Goal: Obtain resource: Download file/media

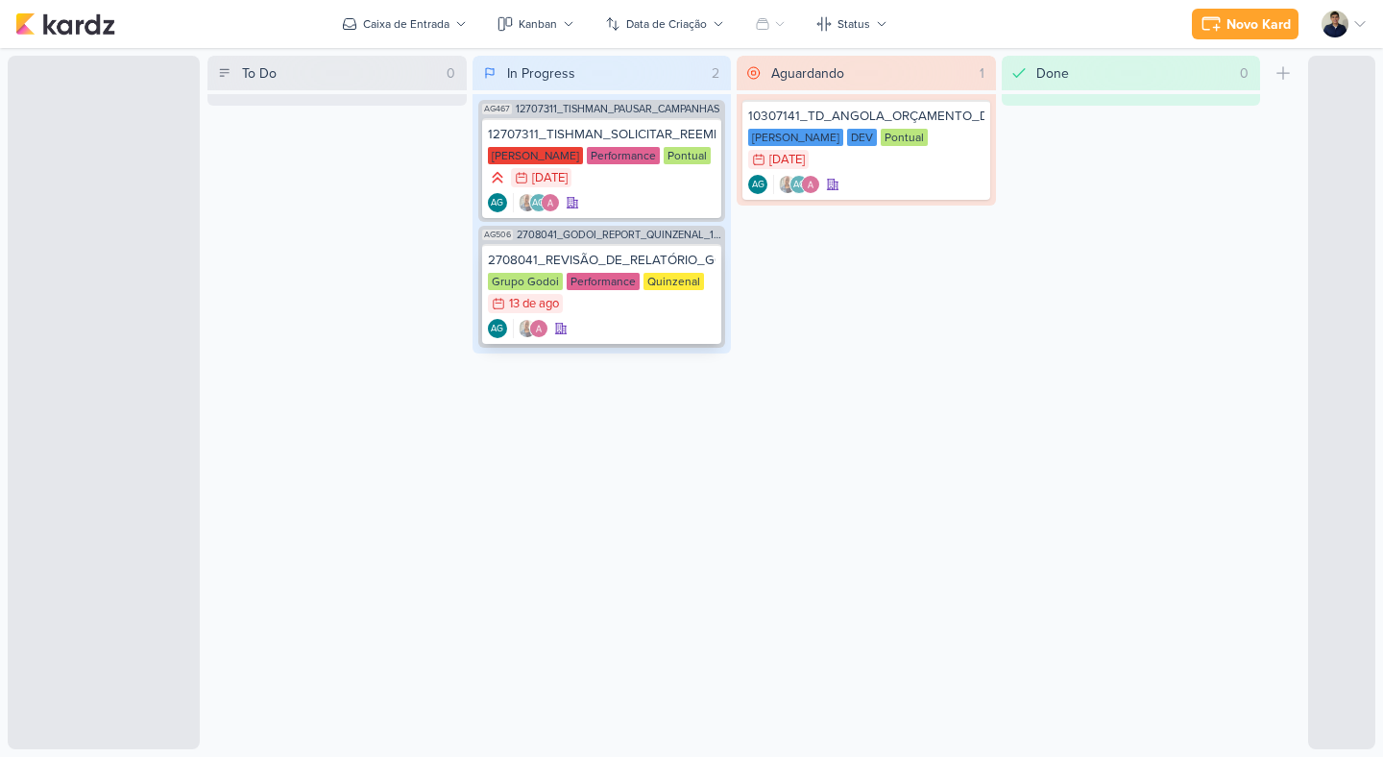
click at [635, 319] on div "AG" at bounding box center [602, 328] width 229 height 19
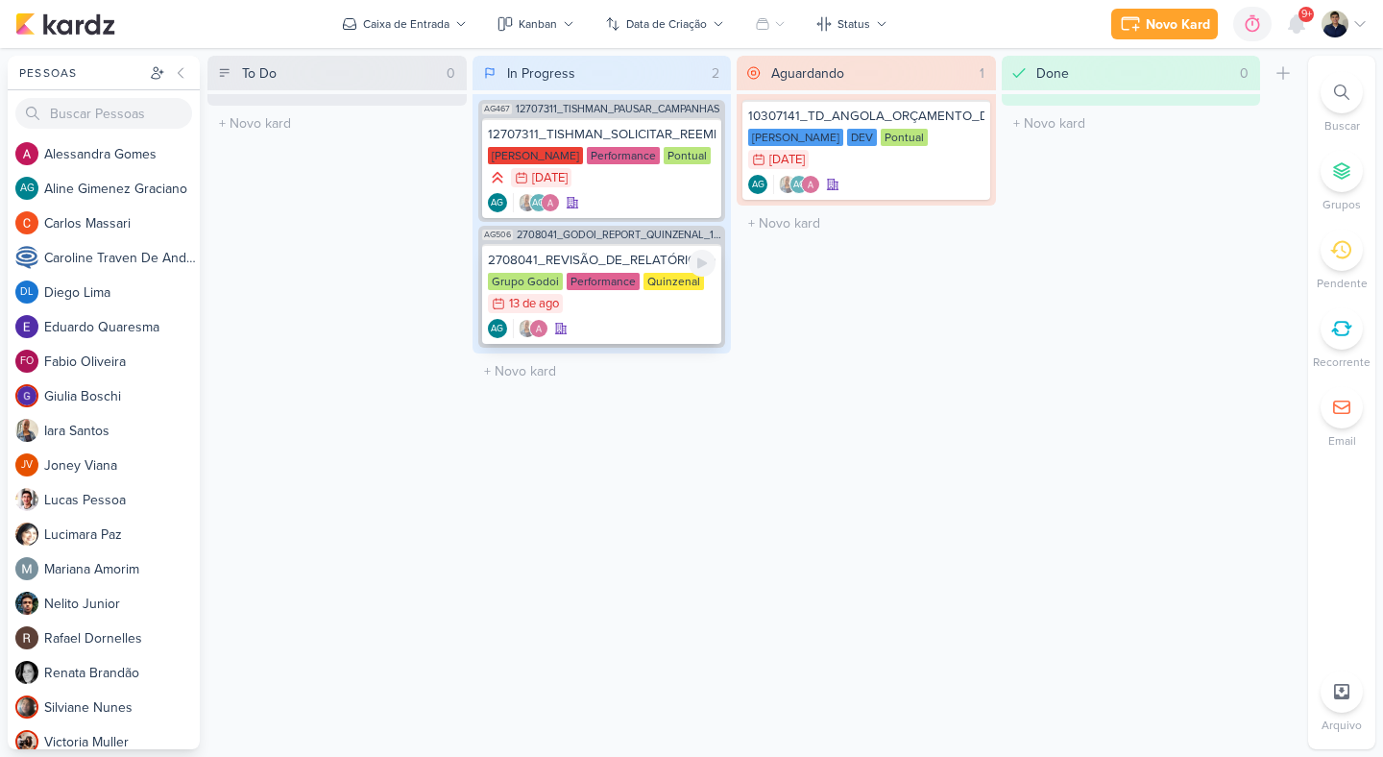
click at [606, 316] on div "2708041_REVISÃO_DE_RELATÓRIO_GODOI_REPORT_QUINZENAL_14.08 Grupo Godoi Performan…" at bounding box center [602, 294] width 240 height 100
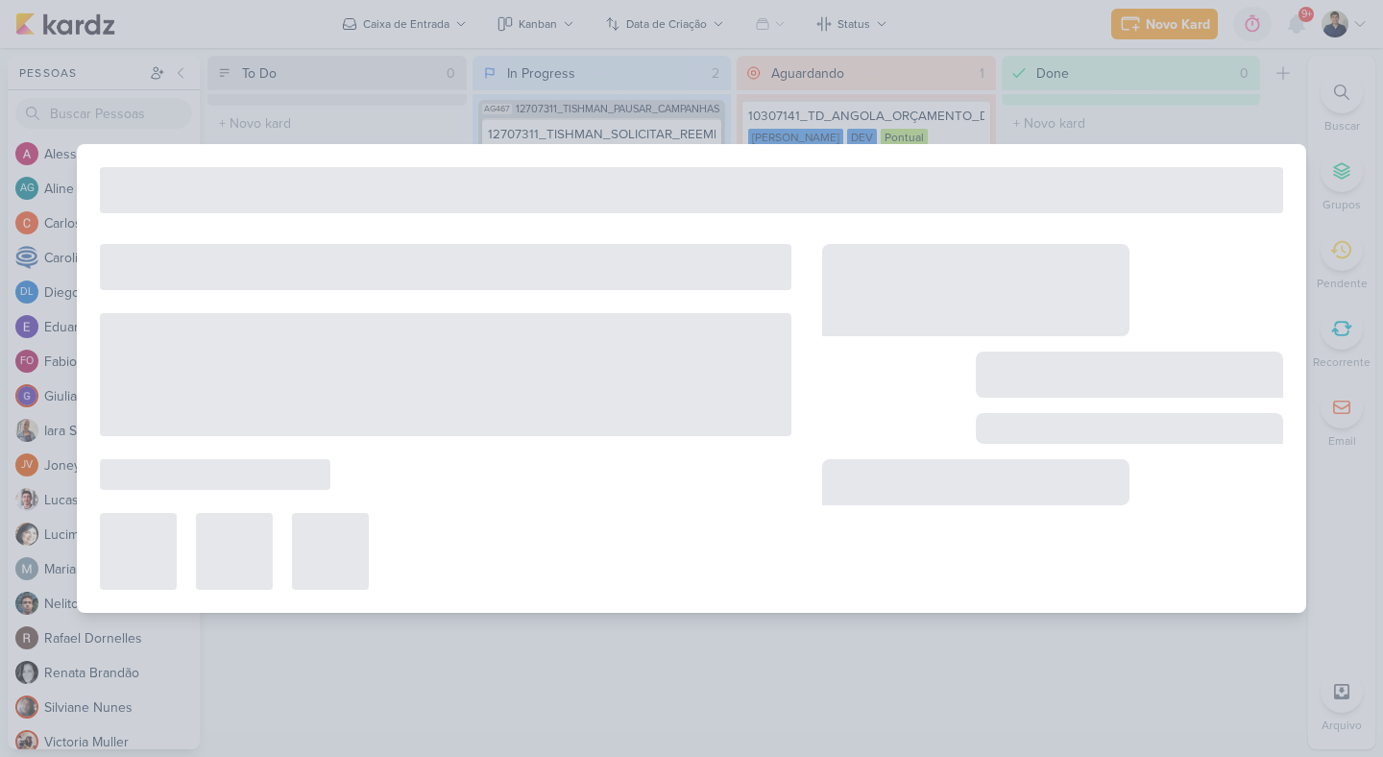
click at [606, 316] on div at bounding box center [446, 374] width 692 height 123
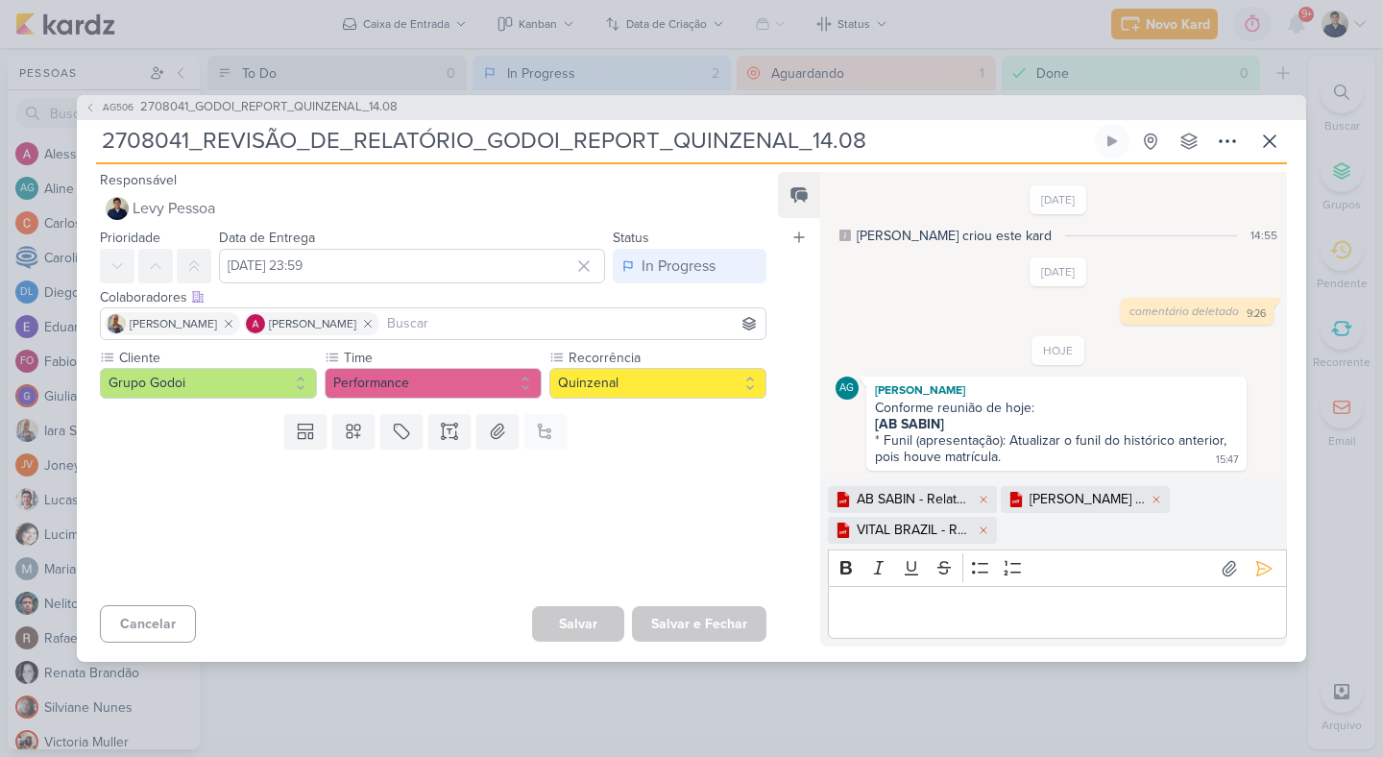
click at [871, 599] on div "Editor editing area: main" at bounding box center [1057, 612] width 459 height 53
click at [1259, 569] on icon at bounding box center [1264, 568] width 19 height 19
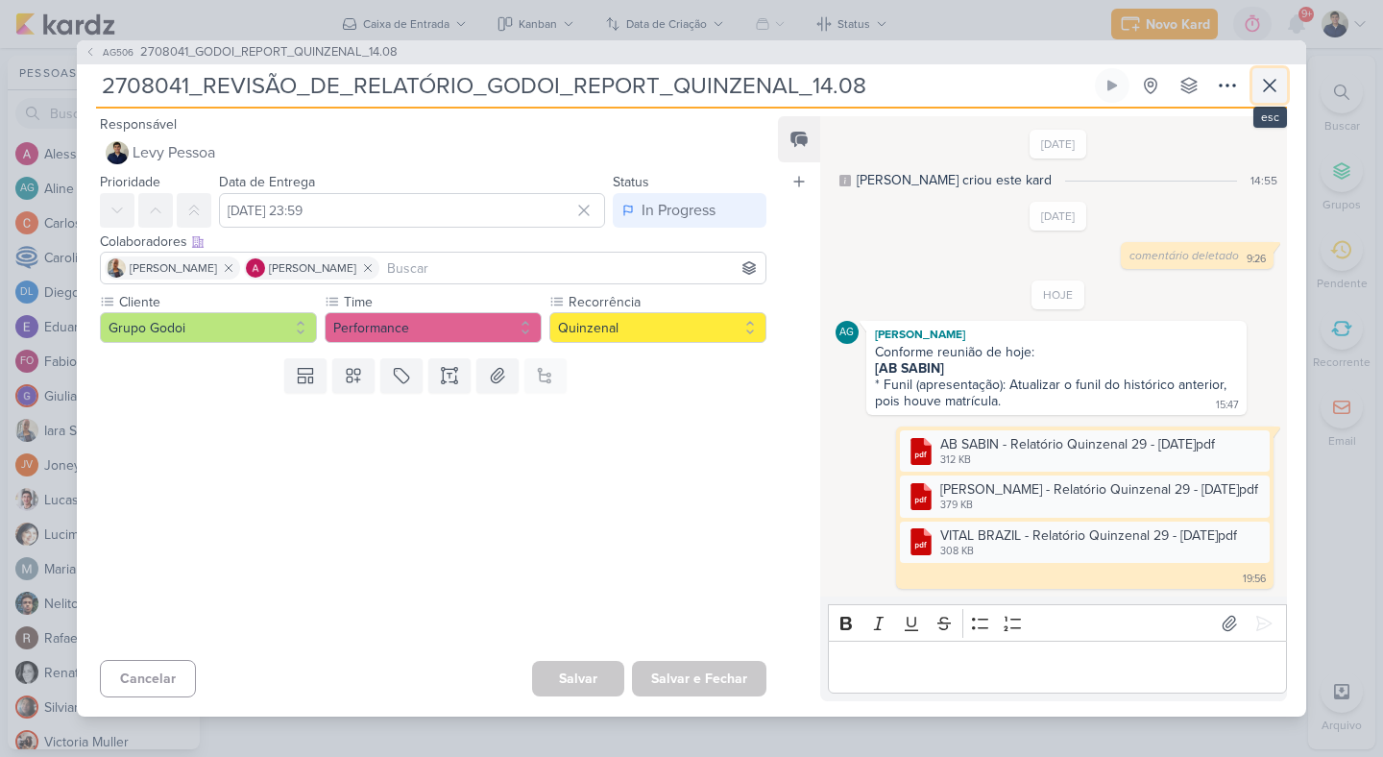
click at [1271, 85] on icon at bounding box center [1269, 85] width 23 height 23
